Goal: Task Accomplishment & Management: Use online tool/utility

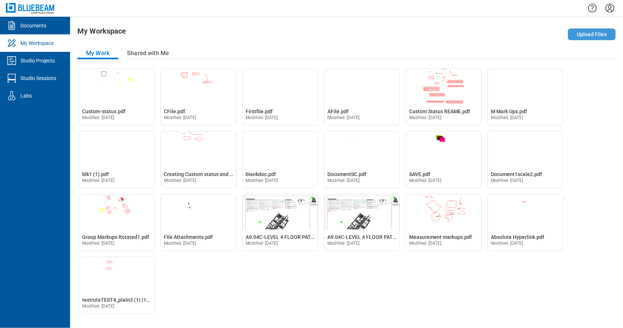
click at [593, 35] on button "Upload Files" at bounding box center [592, 34] width 48 height 12
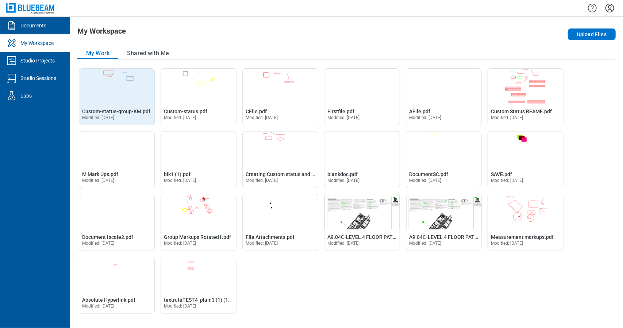
click at [130, 104] on div "Open Custom-status-group-KM.pdf in Editor Custom-status-group-KM.pdf Modified: …" at bounding box center [116, 114] width 75 height 22
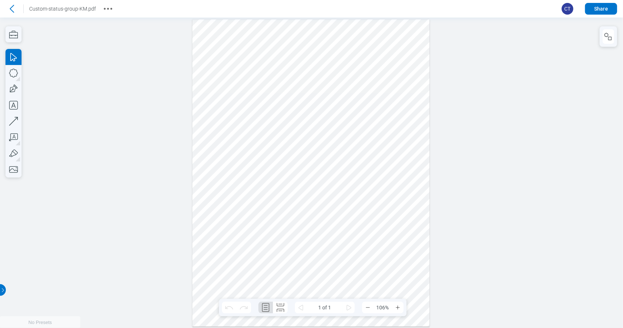
click at [367, 66] on div at bounding box center [310, 172] width 237 height 307
click at [609, 43] on button "button" at bounding box center [609, 36] width 12 height 15
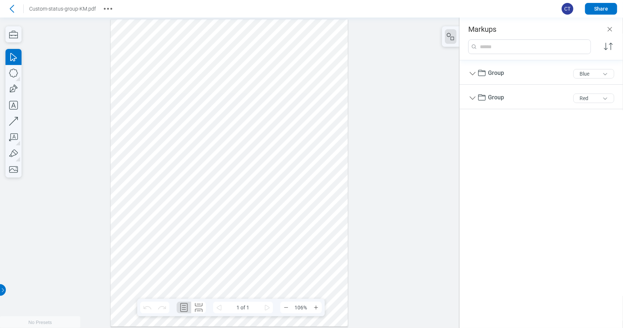
click at [294, 60] on div at bounding box center [229, 172] width 237 height 307
click at [198, 52] on div at bounding box center [229, 172] width 237 height 307
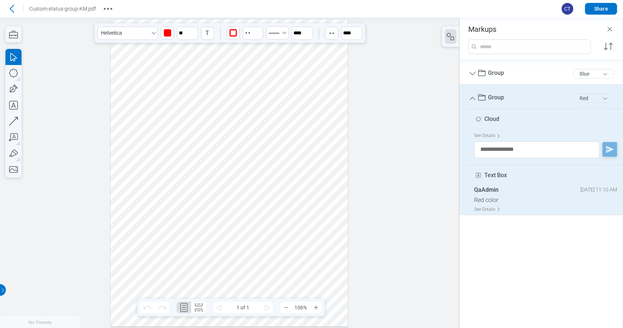
click at [592, 103] on div "Red" at bounding box center [594, 98] width 47 height 15
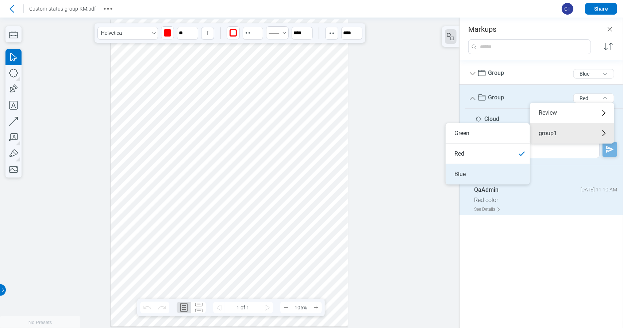
click at [473, 173] on li "Blue" at bounding box center [488, 174] width 84 height 20
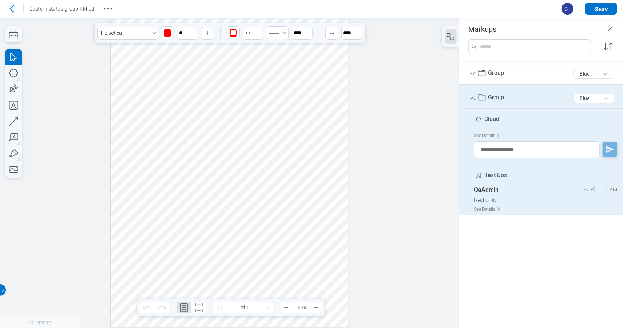
click at [280, 181] on div at bounding box center [229, 172] width 237 height 307
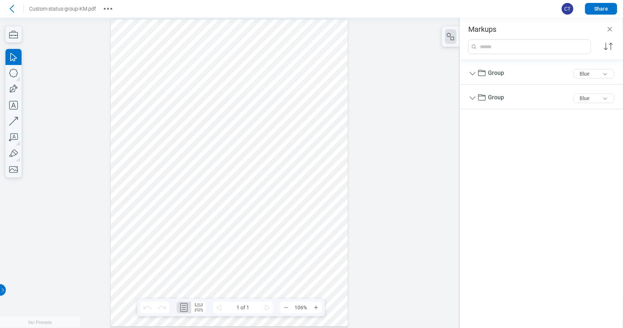
click at [298, 180] on div at bounding box center [229, 172] width 237 height 307
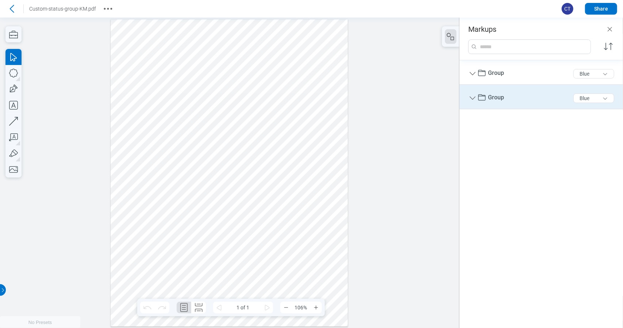
click at [500, 103] on div "Group 5 of 300 characters Blue" at bounding box center [545, 98] width 152 height 21
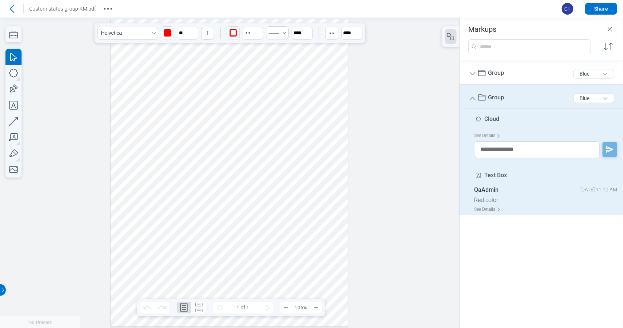
click at [209, 133] on div at bounding box center [229, 172] width 237 height 307
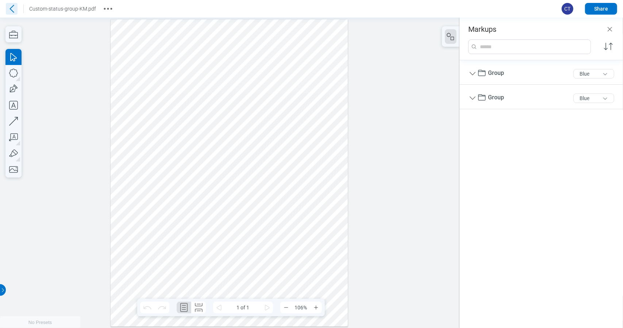
click at [13, 11] on icon at bounding box center [12, 9] width 12 height 12
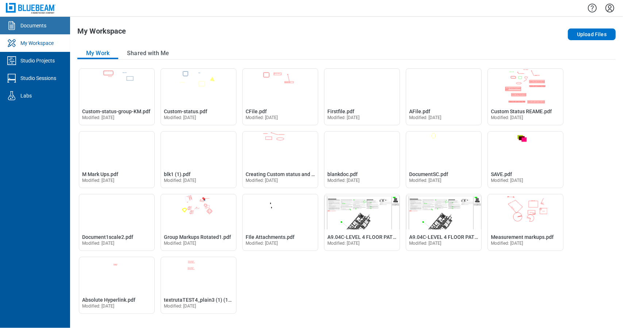
click at [34, 24] on div "Documents" at bounding box center [33, 25] width 26 height 7
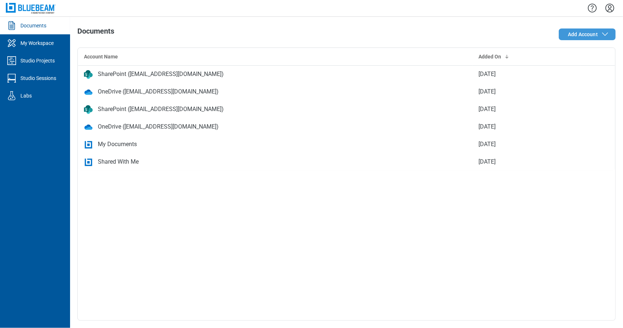
click at [578, 39] on button "Add Account" at bounding box center [587, 34] width 57 height 12
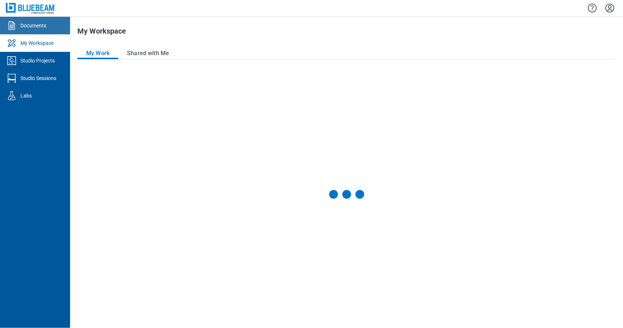
click at [31, 26] on div "Documents" at bounding box center [33, 25] width 26 height 7
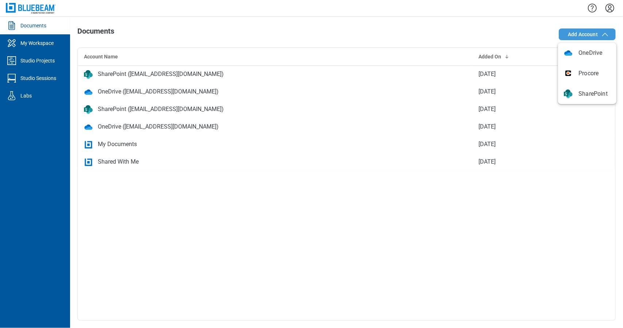
click at [600, 35] on span "Add Account" at bounding box center [589, 34] width 42 height 9
click at [176, 256] on div "Account Name Added On SharePoint ([EMAIL_ADDRESS][DOMAIN_NAME]) [DATE] OneDrive…" at bounding box center [346, 183] width 539 height 273
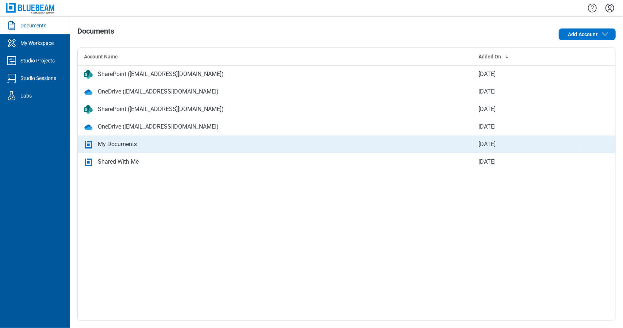
click at [130, 147] on div "My Documents" at bounding box center [117, 144] width 39 height 9
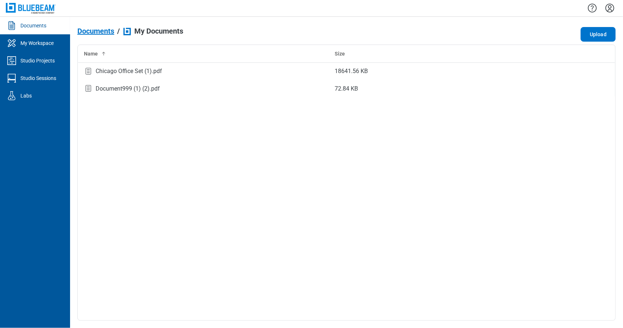
drag, startPoint x: 354, startPoint y: 146, endPoint x: 362, endPoint y: 143, distance: 8.2
click at [354, 146] on div "Name Size Chicago Office Set (1).pdf 18641.56 KB Document999 (1) (2).pdf 72.84 …" at bounding box center [346, 183] width 539 height 276
click at [594, 33] on button "Upload" at bounding box center [598, 34] width 35 height 15
click at [203, 87] on div "Custom-status-group-KM.pdf" at bounding box center [204, 89] width 240 height 10
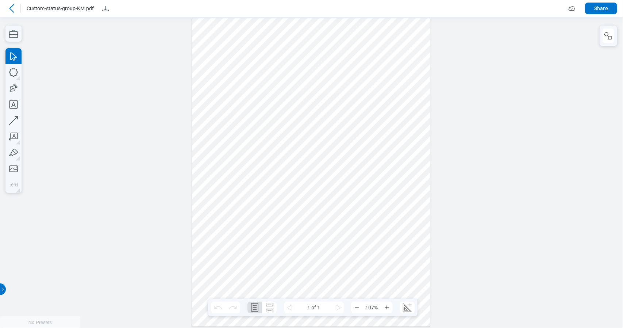
click at [603, 39] on div at bounding box center [609, 36] width 18 height 20
click at [616, 37] on div "Markups" at bounding box center [609, 36] width 18 height 20
click at [614, 38] on button "button" at bounding box center [609, 35] width 12 height 15
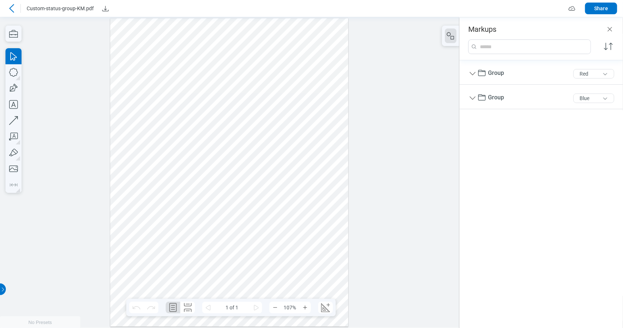
click at [174, 59] on div at bounding box center [229, 172] width 238 height 308
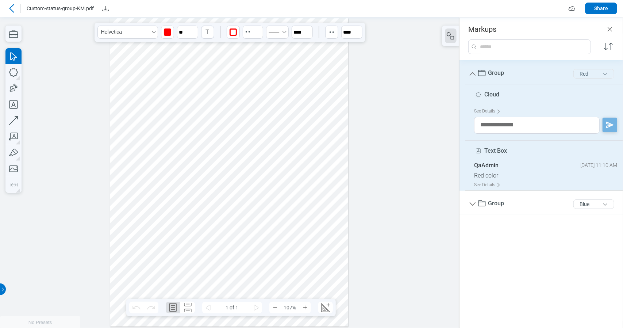
click at [596, 70] on button "Red" at bounding box center [594, 73] width 41 height 9
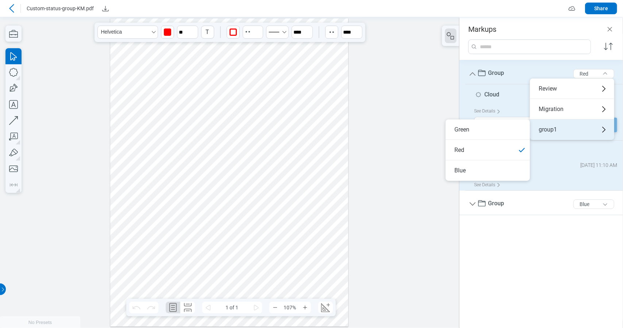
click at [576, 127] on div "group1" at bounding box center [572, 129] width 84 height 20
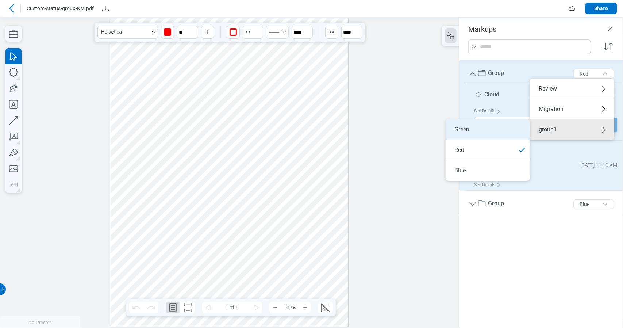
drag, startPoint x: 479, startPoint y: 130, endPoint x: 459, endPoint y: 134, distance: 19.8
click at [479, 130] on li "Green" at bounding box center [488, 129] width 84 height 20
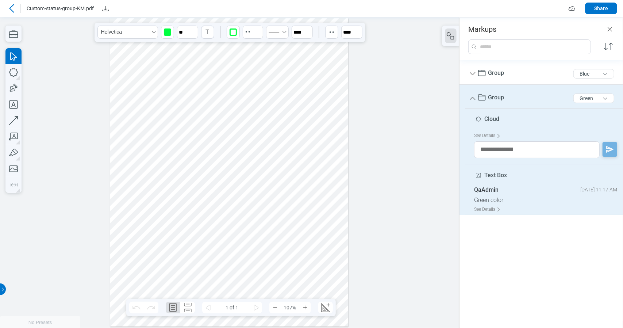
click at [294, 174] on div at bounding box center [229, 172] width 238 height 308
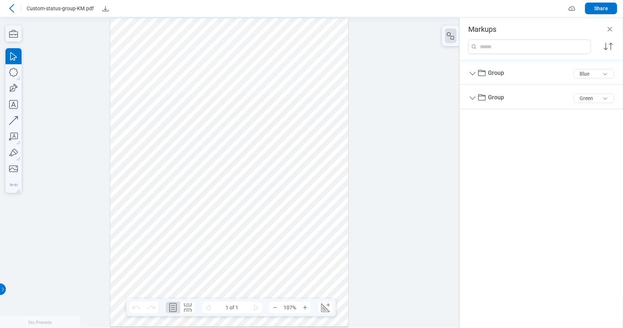
drag, startPoint x: 302, startPoint y: 78, endPoint x: 310, endPoint y: 90, distance: 14.1
click at [302, 78] on div at bounding box center [229, 172] width 238 height 308
click at [302, 84] on div at bounding box center [229, 172] width 238 height 308
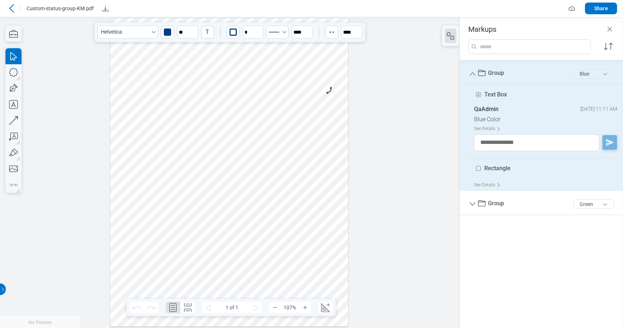
click at [593, 71] on button "Blue" at bounding box center [594, 73] width 41 height 9
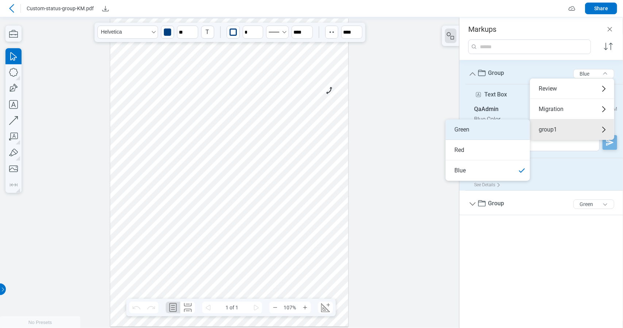
click at [470, 130] on li "Green" at bounding box center [488, 129] width 84 height 20
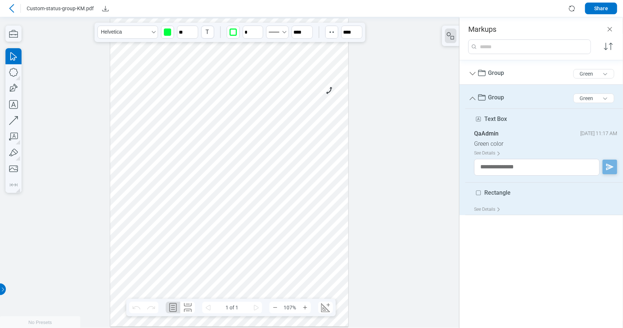
click at [253, 189] on div at bounding box center [229, 172] width 238 height 308
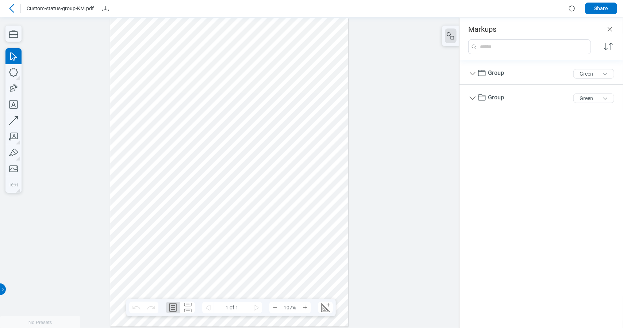
click at [265, 186] on div at bounding box center [229, 172] width 238 height 308
click at [248, 163] on div at bounding box center [229, 172] width 238 height 308
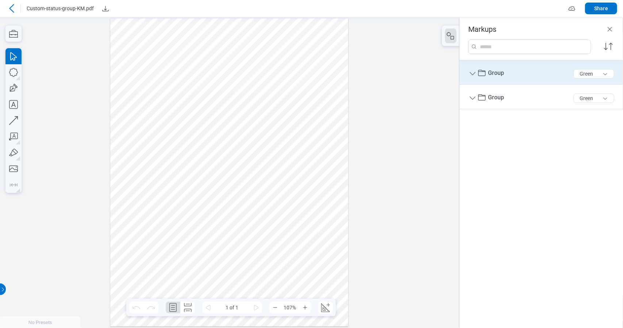
click at [475, 76] on icon "Group" at bounding box center [473, 73] width 9 height 9
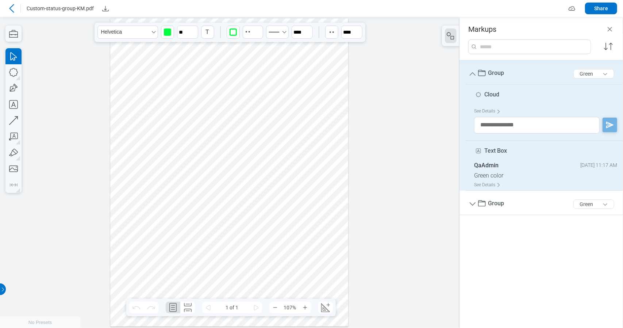
click at [290, 139] on div at bounding box center [229, 172] width 238 height 308
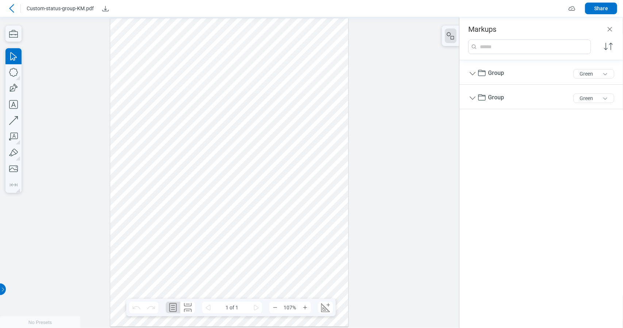
click at [310, 158] on div at bounding box center [229, 172] width 238 height 308
click at [11, 75] on icon "button" at bounding box center [13, 72] width 9 height 9
drag, startPoint x: 185, startPoint y: 152, endPoint x: 296, endPoint y: 208, distance: 124.1
click at [256, 185] on div at bounding box center [229, 172] width 238 height 308
click at [283, 206] on div at bounding box center [229, 172] width 238 height 308
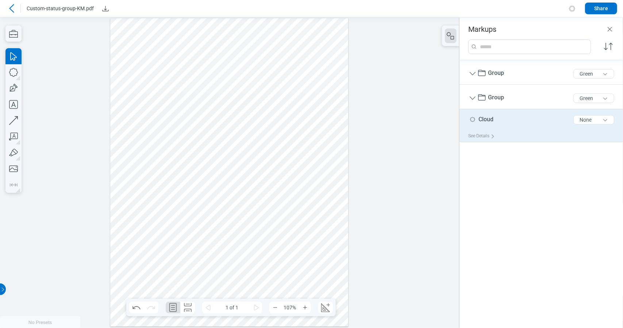
click at [513, 123] on div "Cloud 5 of 300 characters None" at bounding box center [545, 121] width 152 height 18
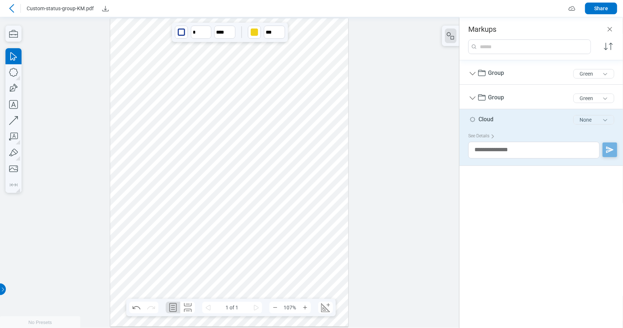
click at [595, 121] on button "None" at bounding box center [594, 119] width 41 height 9
click at [543, 255] on div "Group 5 of 300 characters Green Group 5 of 300 characters Green Cloud 5 of 300 …" at bounding box center [542, 190] width 164 height 260
click at [486, 136] on div "See Details" at bounding box center [484, 135] width 30 height 11
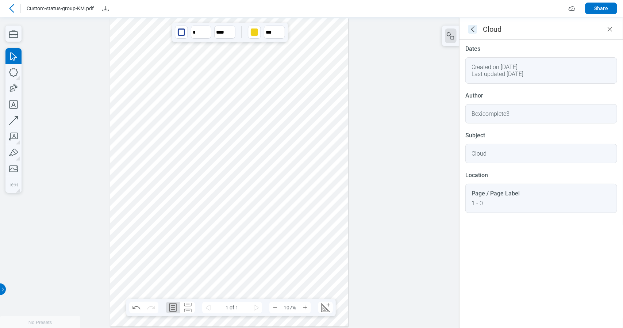
click at [476, 28] on icon "goBack" at bounding box center [473, 29] width 9 height 9
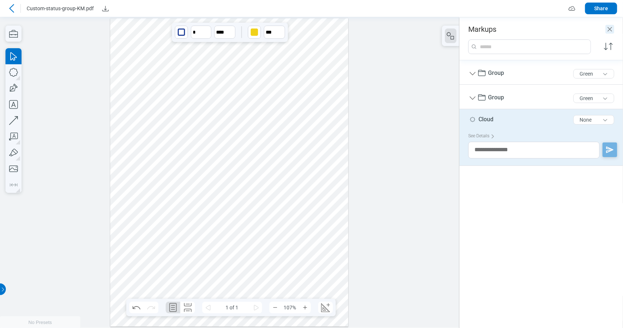
click at [610, 28] on icon "Close" at bounding box center [610, 29] width 9 height 9
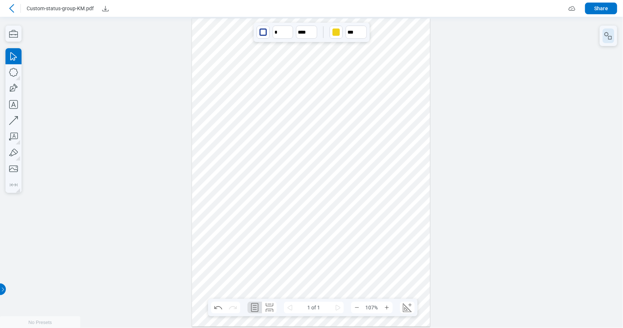
click at [610, 39] on icon "button" at bounding box center [608, 35] width 9 height 9
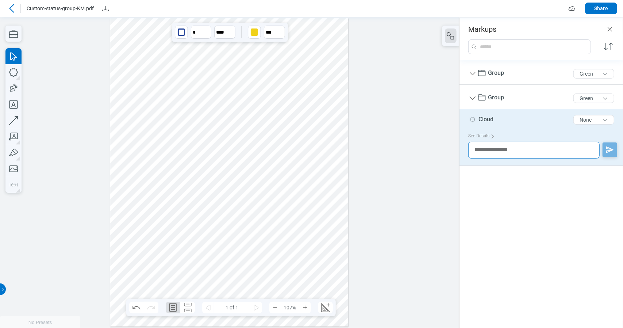
click at [543, 150] on textarea at bounding box center [534, 150] width 131 height 17
type textarea "********"
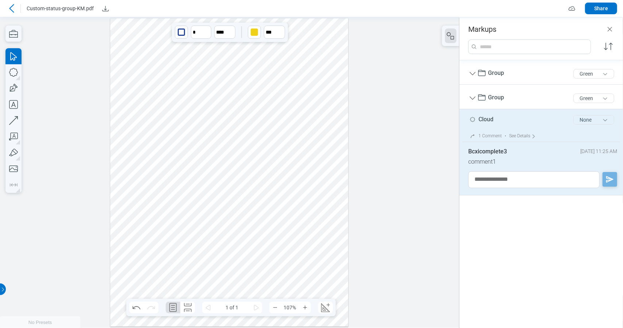
click at [592, 125] on div "None" at bounding box center [594, 119] width 47 height 15
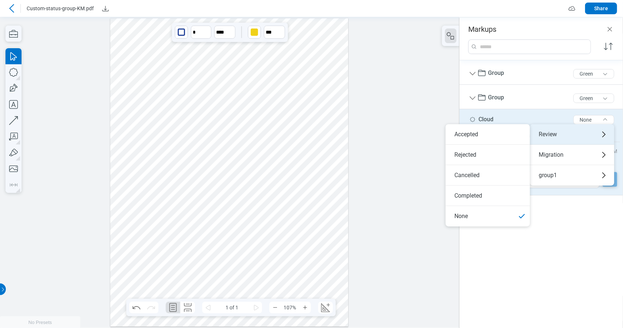
click at [592, 133] on div "Review" at bounding box center [572, 134] width 84 height 20
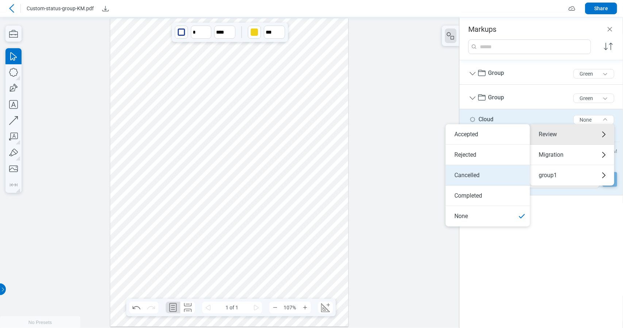
click at [493, 166] on li "Cancelled" at bounding box center [488, 175] width 84 height 20
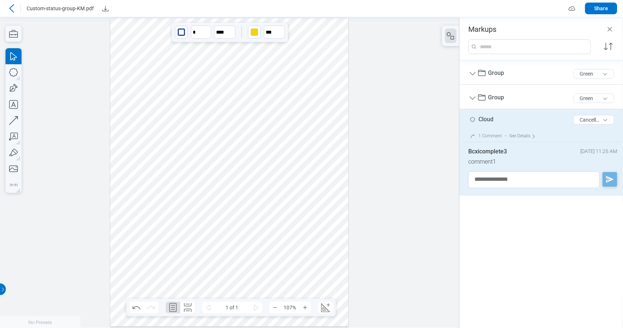
click at [493, 136] on div "1 Comment" at bounding box center [490, 135] width 23 height 5
click at [528, 136] on div "See Details" at bounding box center [524, 135] width 30 height 11
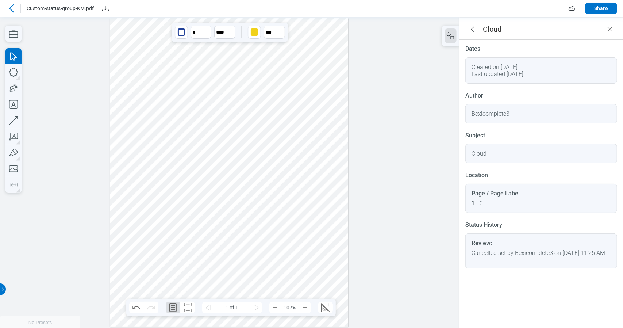
click at [619, 32] on header "Cloud" at bounding box center [542, 29] width 164 height 22
click at [615, 31] on header "Cloud" at bounding box center [542, 29] width 164 height 22
click at [609, 32] on icon "Close" at bounding box center [610, 29] width 9 height 9
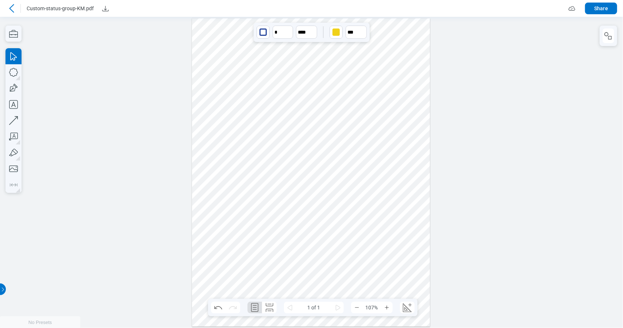
click at [616, 41] on div at bounding box center [609, 36] width 18 height 20
click at [609, 42] on button "button" at bounding box center [609, 35] width 12 height 15
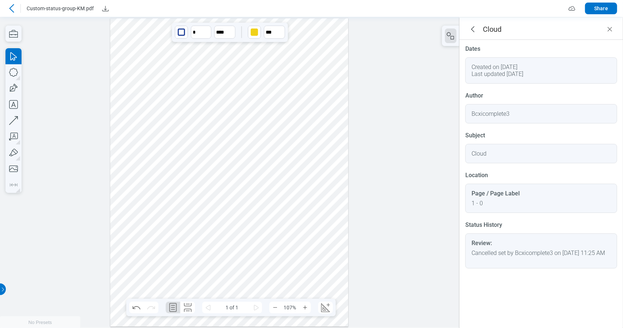
click at [607, 31] on icon "Close" at bounding box center [610, 29] width 9 height 9
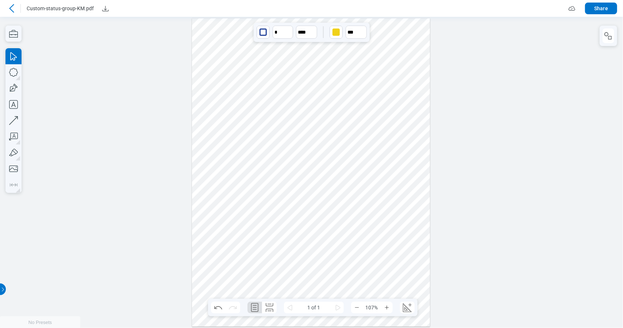
click at [319, 226] on div at bounding box center [311, 172] width 238 height 308
click at [601, 38] on div at bounding box center [609, 36] width 18 height 20
click at [605, 35] on icon "button" at bounding box center [608, 35] width 9 height 9
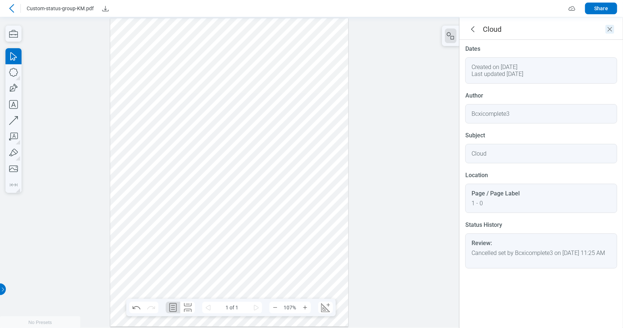
click at [614, 30] on icon "Close" at bounding box center [610, 29] width 9 height 9
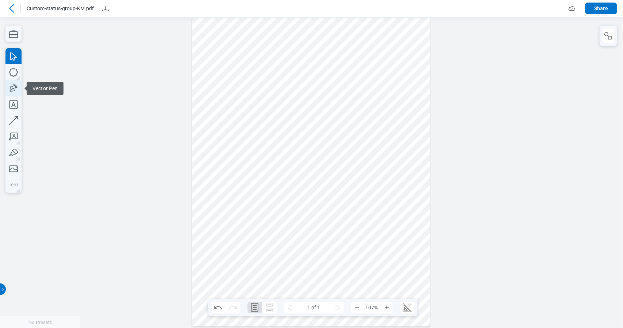
click at [12, 91] on icon "button" at bounding box center [13, 88] width 11 height 11
drag, startPoint x: 246, startPoint y: 202, endPoint x: 288, endPoint y: 232, distance: 50.9
click at [274, 223] on div at bounding box center [311, 172] width 238 height 308
click at [331, 240] on div at bounding box center [311, 172] width 238 height 308
drag, startPoint x: 213, startPoint y: 134, endPoint x: 377, endPoint y: 242, distance: 196.8
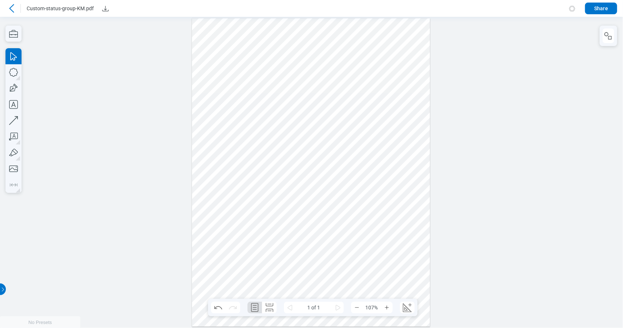
click at [377, 242] on div at bounding box center [311, 172] width 238 height 308
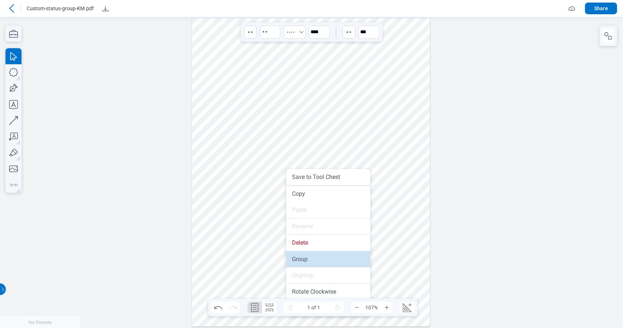
click at [304, 258] on li "Group" at bounding box center [328, 259] width 84 height 16
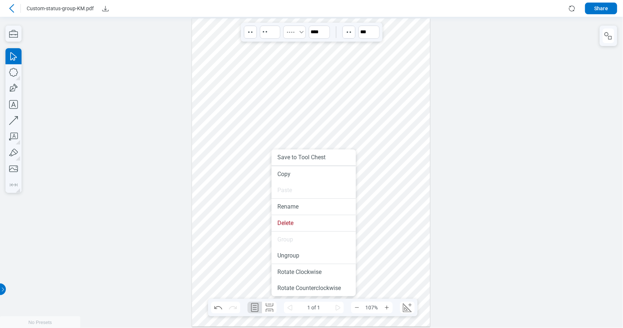
click at [364, 225] on div at bounding box center [311, 172] width 238 height 308
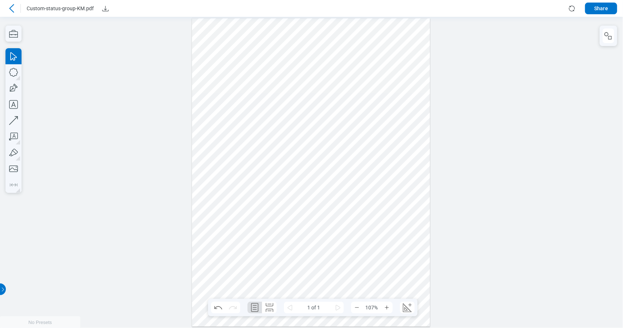
click at [303, 185] on div at bounding box center [311, 172] width 238 height 308
click at [411, 310] on icon "Create Scale" at bounding box center [408, 308] width 12 height 12
select select "**"
select select "***"
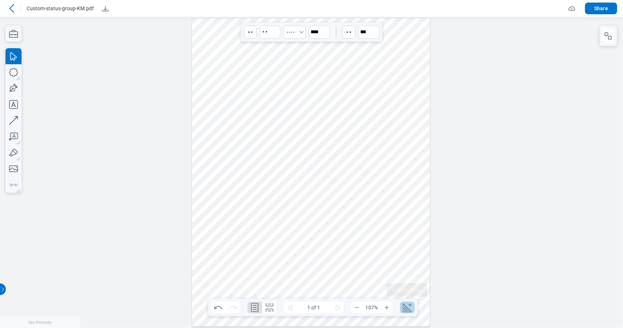
select select "**********"
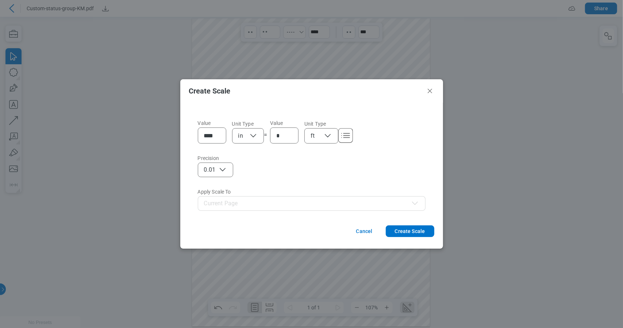
click at [419, 217] on div "**********" at bounding box center [311, 161] width 263 height 117
click at [419, 232] on button "Create Scale" at bounding box center [410, 231] width 49 height 12
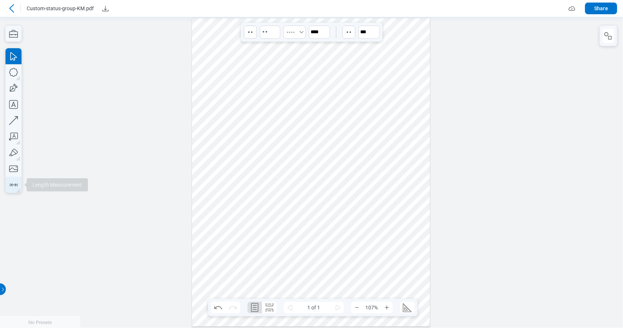
click at [9, 185] on icon "button" at bounding box center [14, 185] width 12 height 12
drag, startPoint x: 242, startPoint y: 115, endPoint x: 333, endPoint y: 133, distance: 92.6
click at [320, 125] on div at bounding box center [311, 172] width 238 height 308
click at [368, 140] on div at bounding box center [311, 172] width 238 height 308
click at [300, 118] on div at bounding box center [311, 172] width 238 height 308
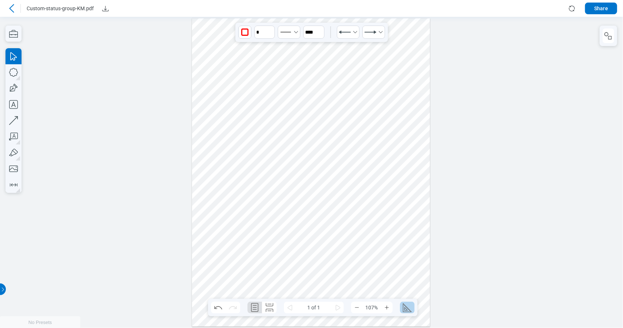
click at [403, 312] on icon "Edit Scale" at bounding box center [408, 308] width 12 height 12
select select "**"
select select "***"
select select "**********"
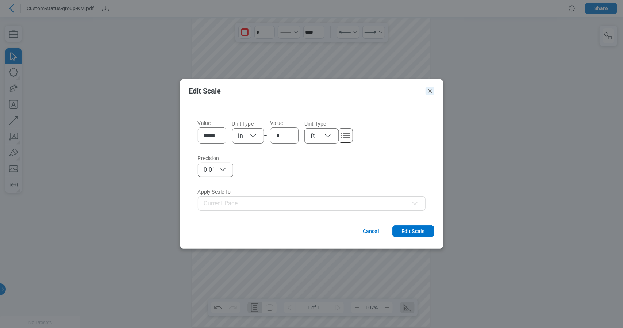
drag, startPoint x: 429, startPoint y: 90, endPoint x: 337, endPoint y: 105, distance: 94.0
click at [429, 90] on icon "Close" at bounding box center [430, 91] width 9 height 9
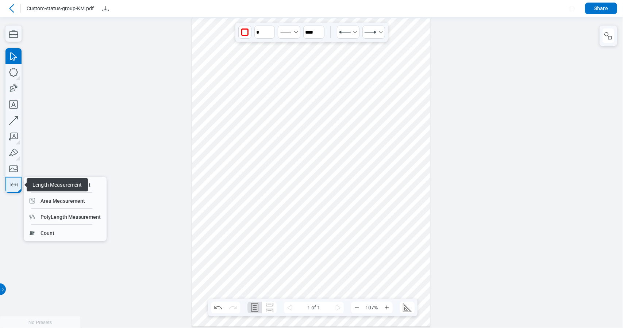
click at [16, 186] on icon "button" at bounding box center [14, 185] width 12 height 12
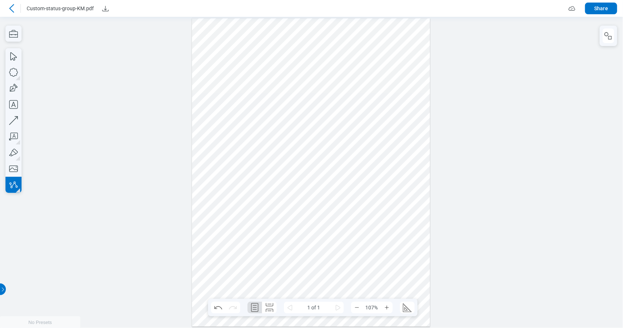
click at [290, 277] on div at bounding box center [311, 172] width 238 height 308
click at [329, 234] on div at bounding box center [311, 172] width 238 height 308
click at [364, 281] on div at bounding box center [311, 172] width 238 height 308
click at [261, 255] on div at bounding box center [311, 172] width 238 height 308
click at [378, 236] on div at bounding box center [311, 172] width 238 height 308
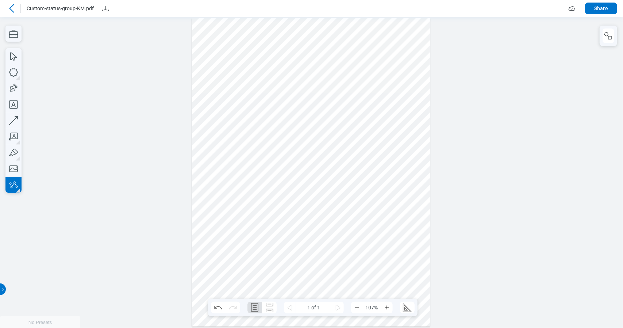
click at [289, 277] on div at bounding box center [311, 172] width 238 height 308
click at [233, 276] on div at bounding box center [311, 172] width 238 height 308
click at [10, 188] on icon "button" at bounding box center [14, 185] width 12 height 12
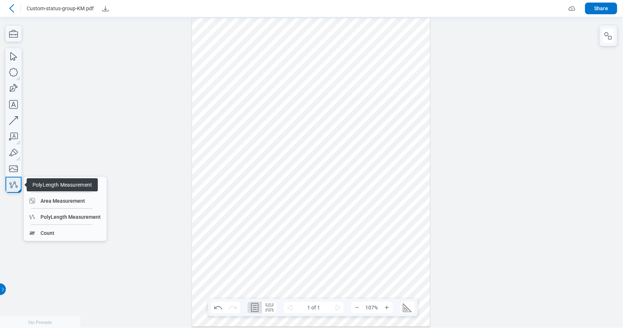
click at [8, 185] on icon "button" at bounding box center [14, 185] width 12 height 12
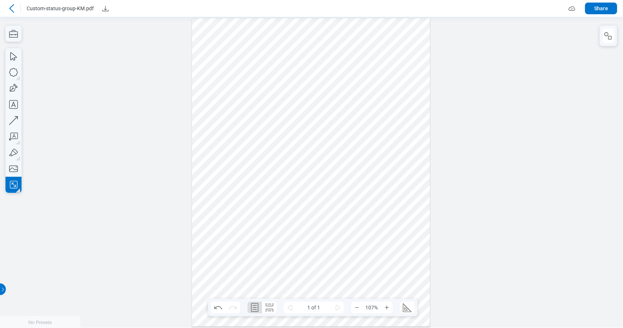
drag, startPoint x: 369, startPoint y: 145, endPoint x: 370, endPoint y: 161, distance: 16.5
click at [370, 156] on div at bounding box center [311, 172] width 238 height 308
drag, startPoint x: 370, startPoint y: 155, endPoint x: 398, endPoint y: 169, distance: 31.0
click at [398, 167] on div at bounding box center [311, 172] width 238 height 308
click at [389, 218] on div at bounding box center [311, 172] width 238 height 308
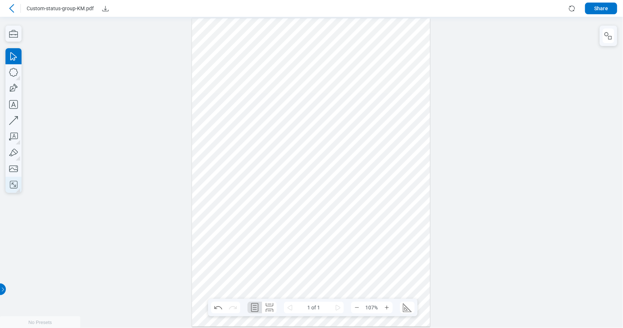
click at [12, 182] on icon "button" at bounding box center [14, 185] width 12 height 12
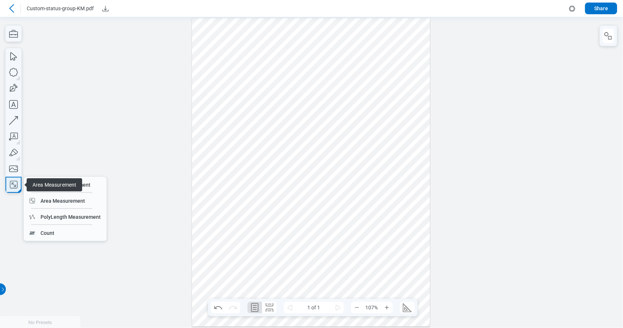
click at [16, 181] on icon "button" at bounding box center [14, 185] width 12 height 12
drag, startPoint x: 91, startPoint y: 184, endPoint x: 302, endPoint y: 106, distance: 225.3
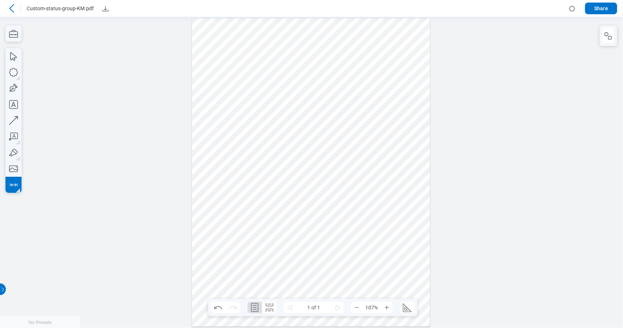
drag, startPoint x: 345, startPoint y: 111, endPoint x: 362, endPoint y: 197, distance: 87.5
click at [362, 197] on div at bounding box center [311, 172] width 238 height 308
click at [389, 209] on div at bounding box center [311, 172] width 238 height 308
click at [416, 198] on div at bounding box center [311, 172] width 238 height 308
click at [399, 202] on div at bounding box center [311, 172] width 238 height 308
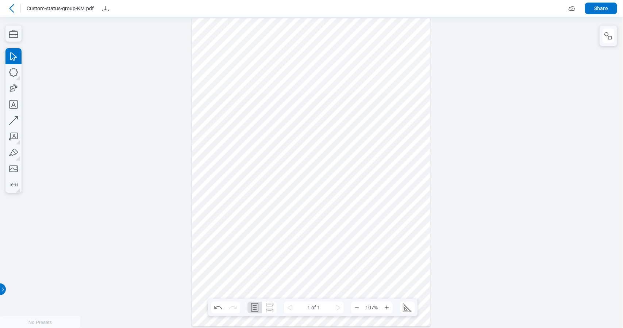
click at [322, 154] on div at bounding box center [311, 172] width 238 height 308
click at [301, 268] on div at bounding box center [311, 172] width 238 height 308
click at [339, 230] on div at bounding box center [311, 172] width 238 height 308
